Goal: Transaction & Acquisition: Purchase product/service

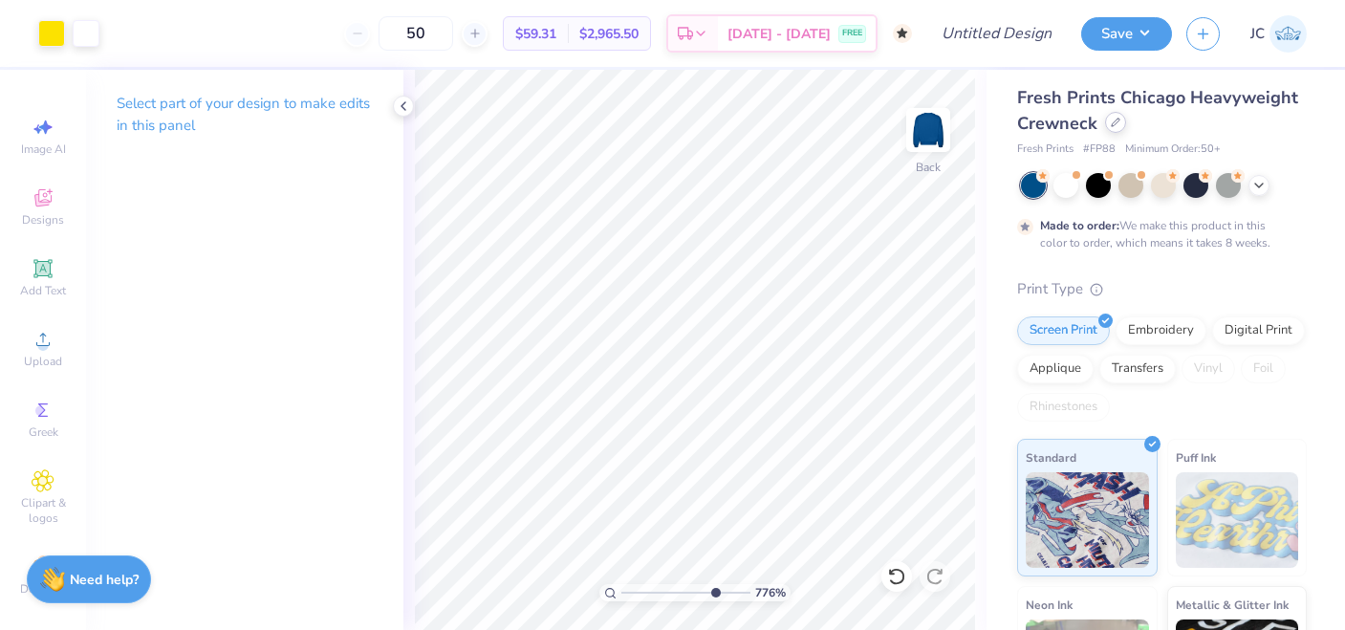
click at [1117, 130] on div at bounding box center [1115, 122] width 21 height 21
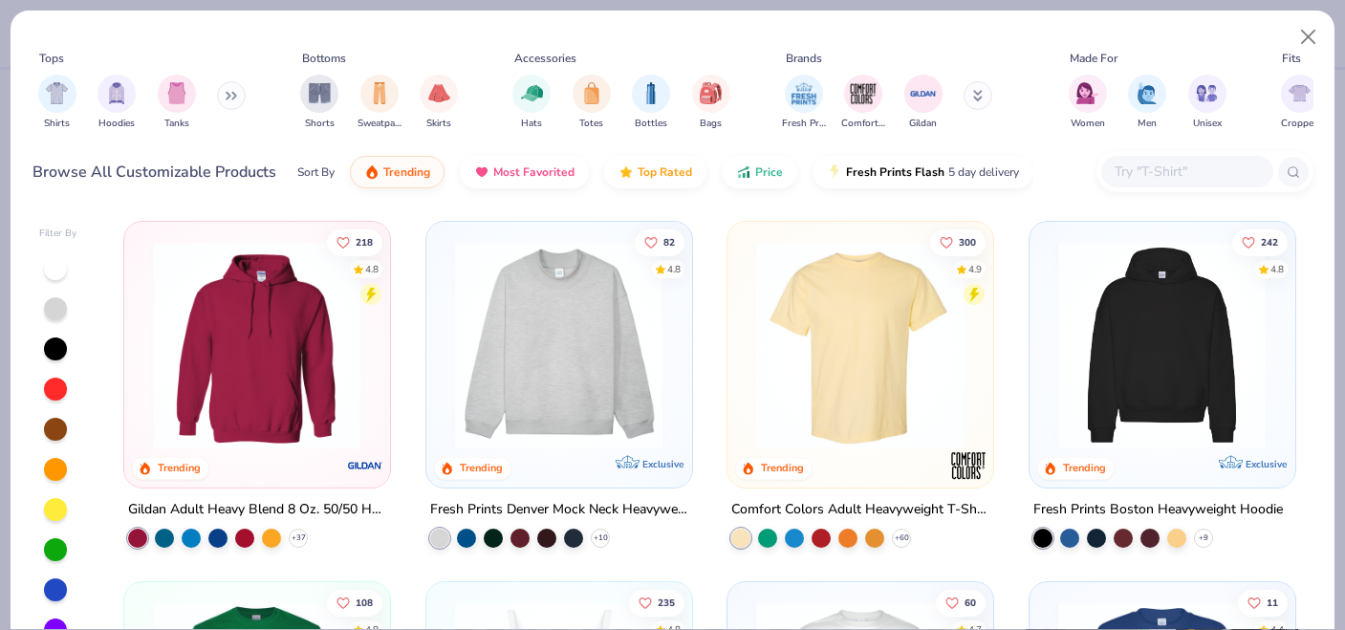
click at [1143, 163] on input "text" at bounding box center [1186, 172] width 147 height 22
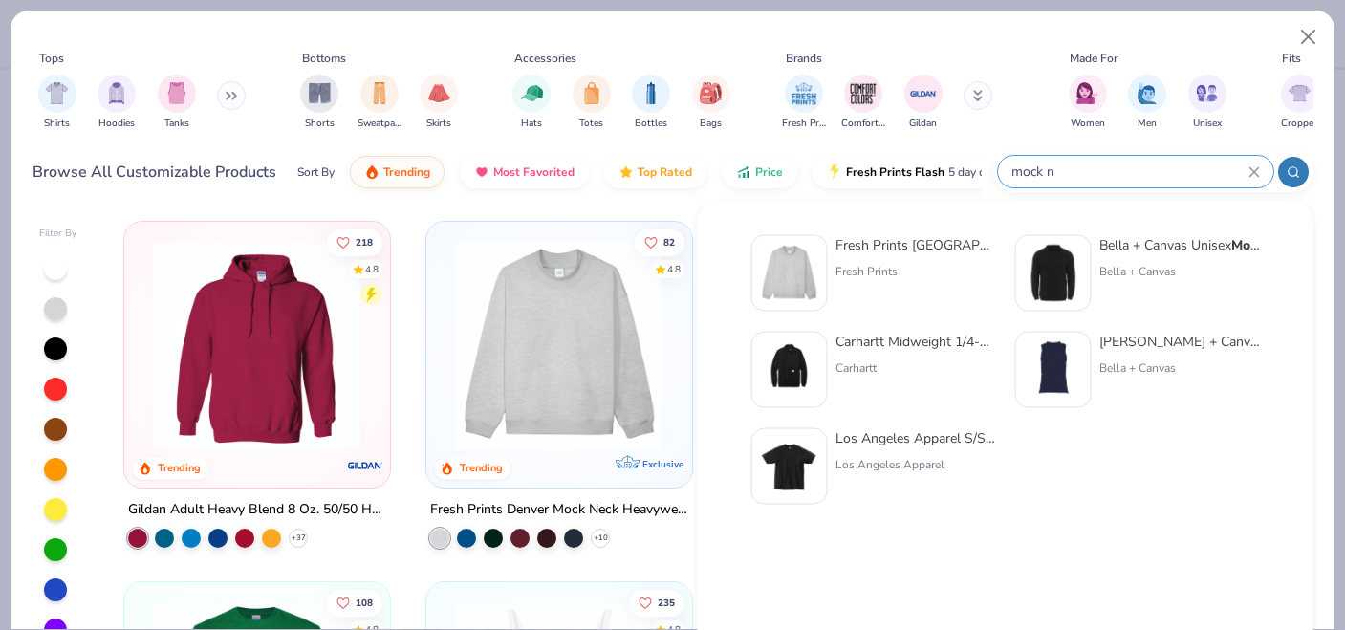
type input "mock n"
click at [917, 243] on div "Fresh Prints Denver Mock N [PERSON_NAME] Heavyweight Sweatshirt" at bounding box center [916, 245] width 161 height 20
